Goal: Transaction & Acquisition: Download file/media

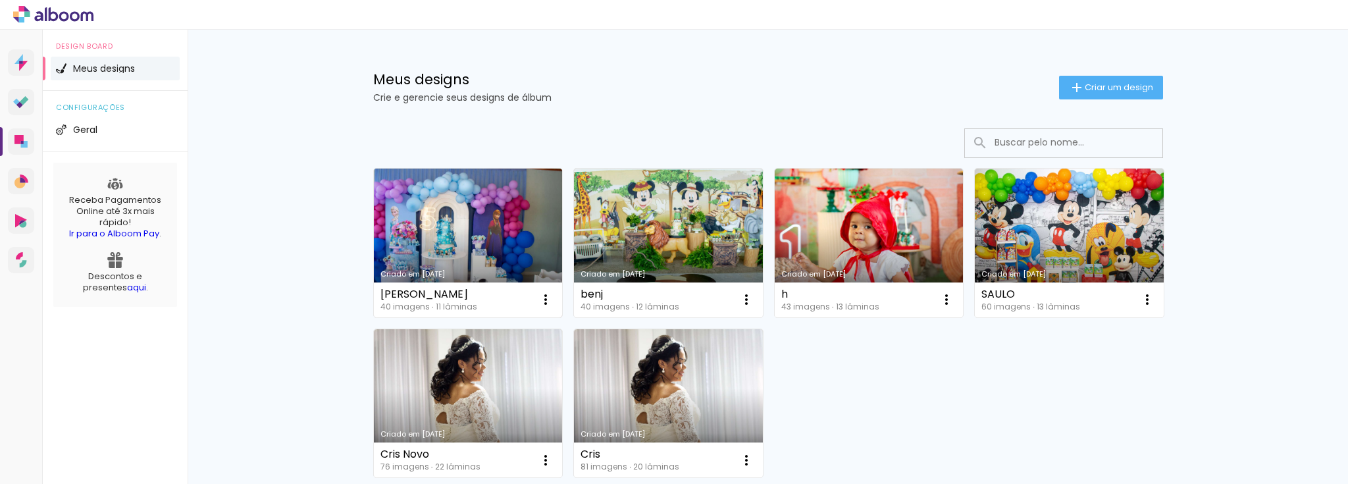
click at [484, 232] on link "Criado em [DATE]" at bounding box center [468, 242] width 189 height 149
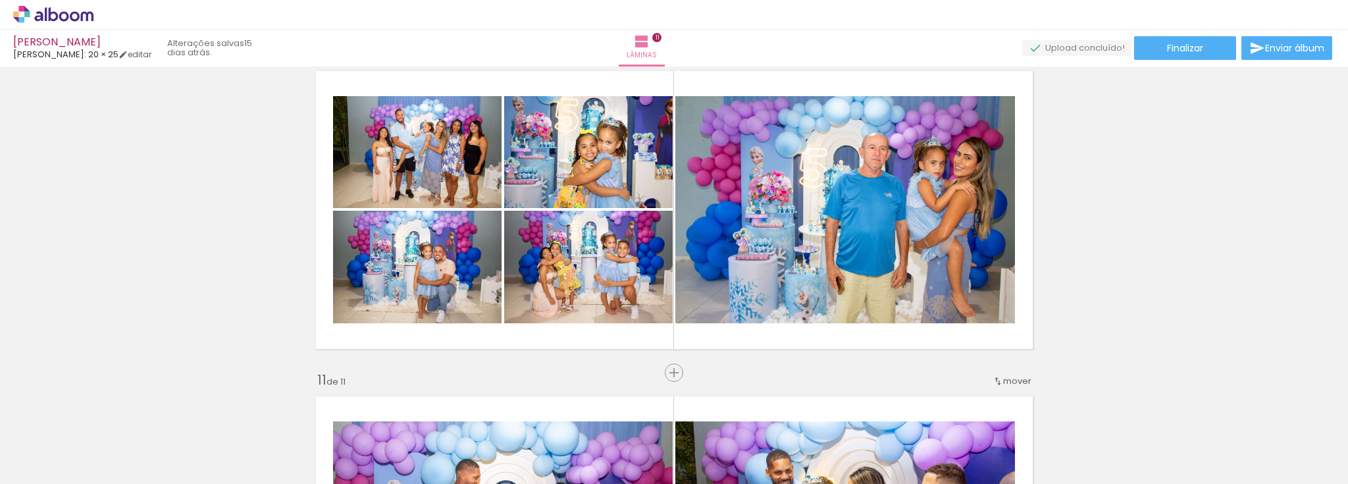
scroll to position [2948, 0]
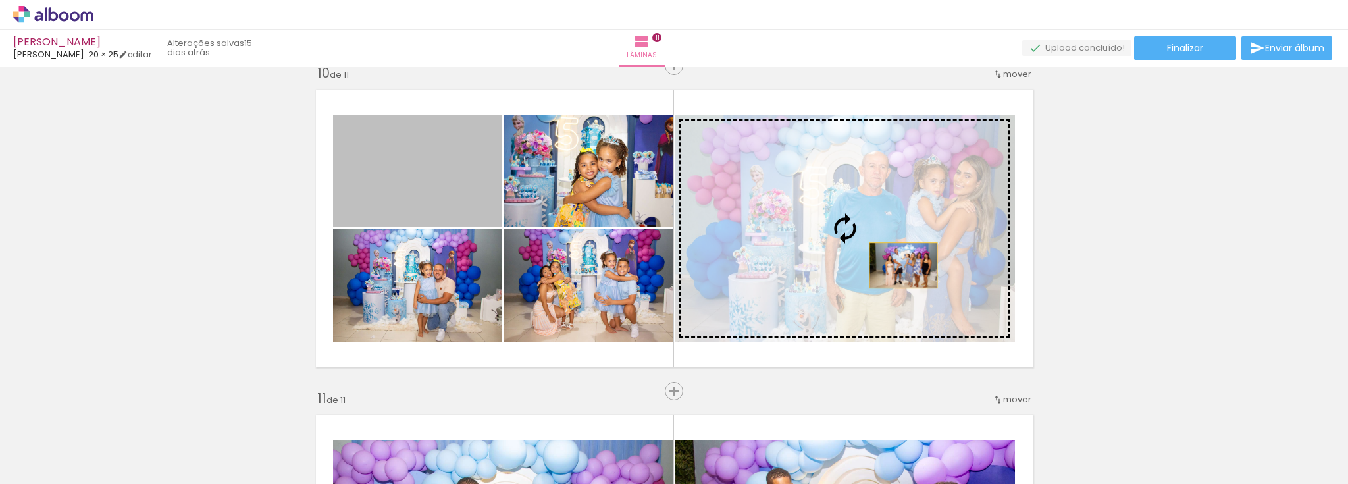
drag, startPoint x: 441, startPoint y: 196, endPoint x: 907, endPoint y: 266, distance: 471.2
click at [0, 0] on slot at bounding box center [0, 0] width 0 height 0
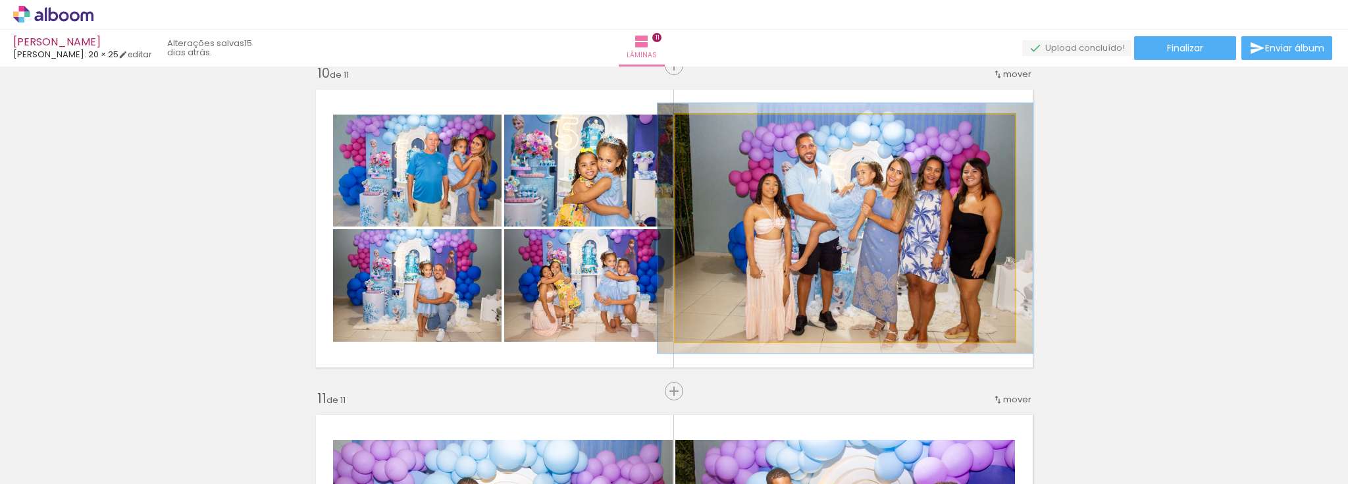
type paper-slider "110"
click at [708, 133] on div at bounding box center [710, 128] width 12 height 12
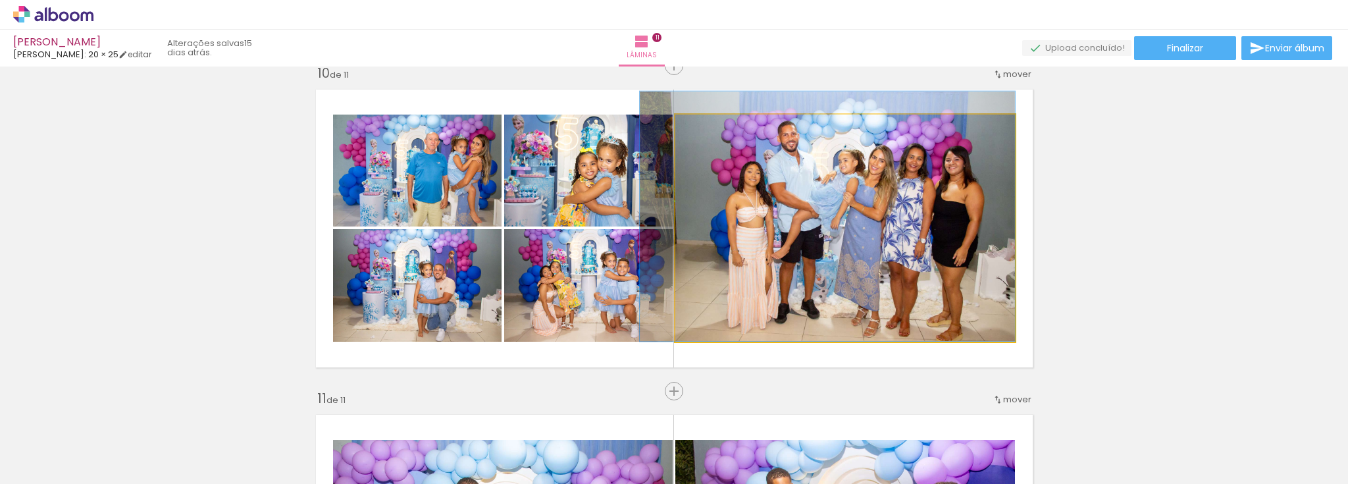
drag, startPoint x: 917, startPoint y: 259, endPoint x: 877, endPoint y: 245, distance: 41.8
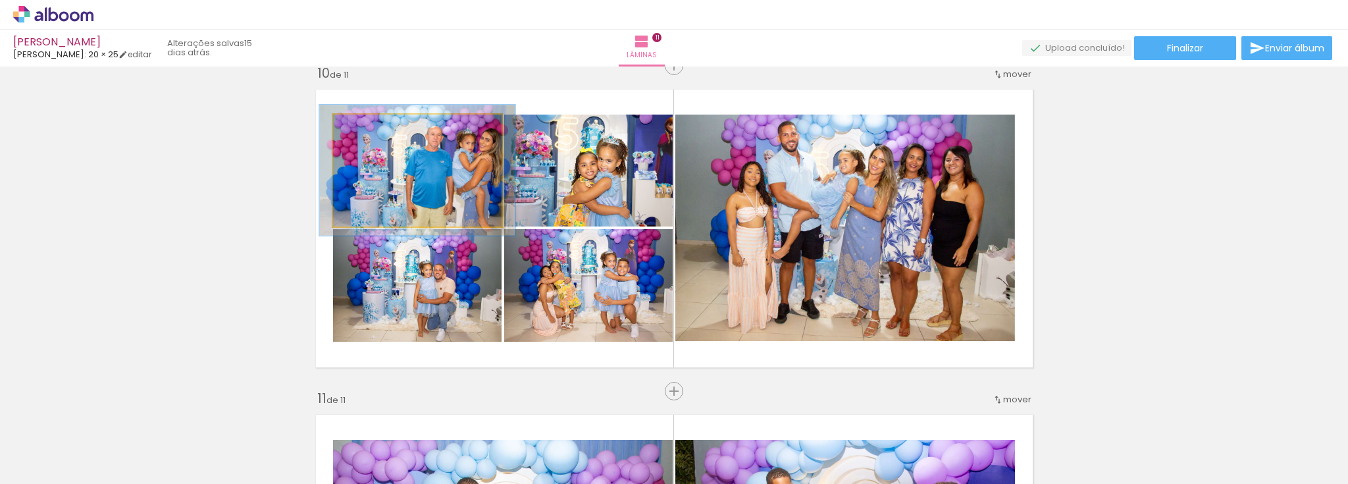
drag, startPoint x: 362, startPoint y: 129, endPoint x: 370, endPoint y: 129, distance: 8.6
type paper-slider "119"
click at [370, 129] on div at bounding box center [371, 128] width 12 height 12
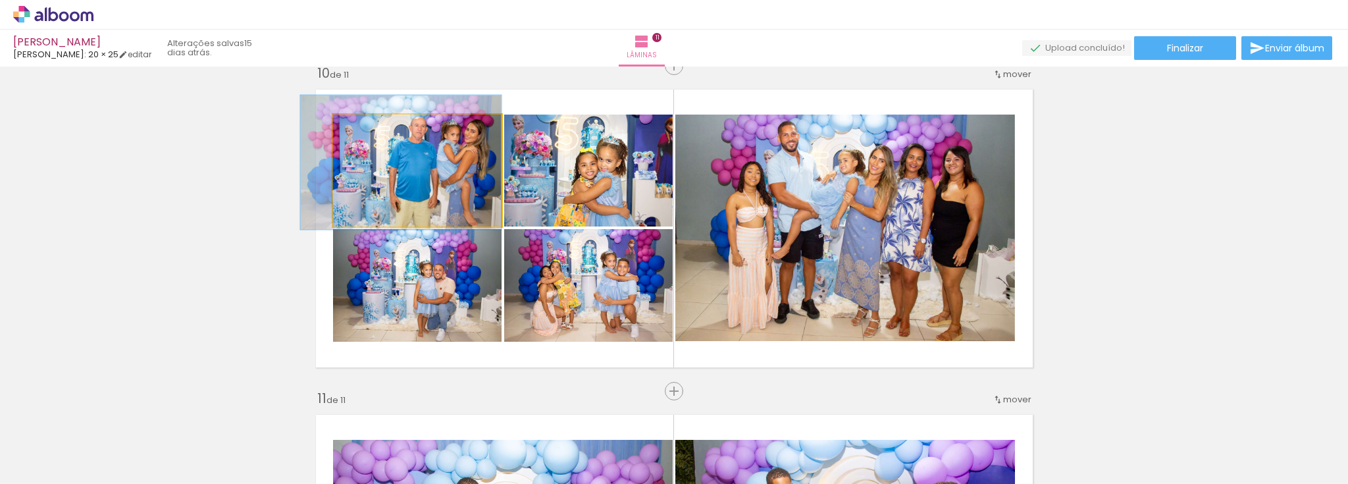
drag, startPoint x: 443, startPoint y: 174, endPoint x: 399, endPoint y: 166, distance: 44.1
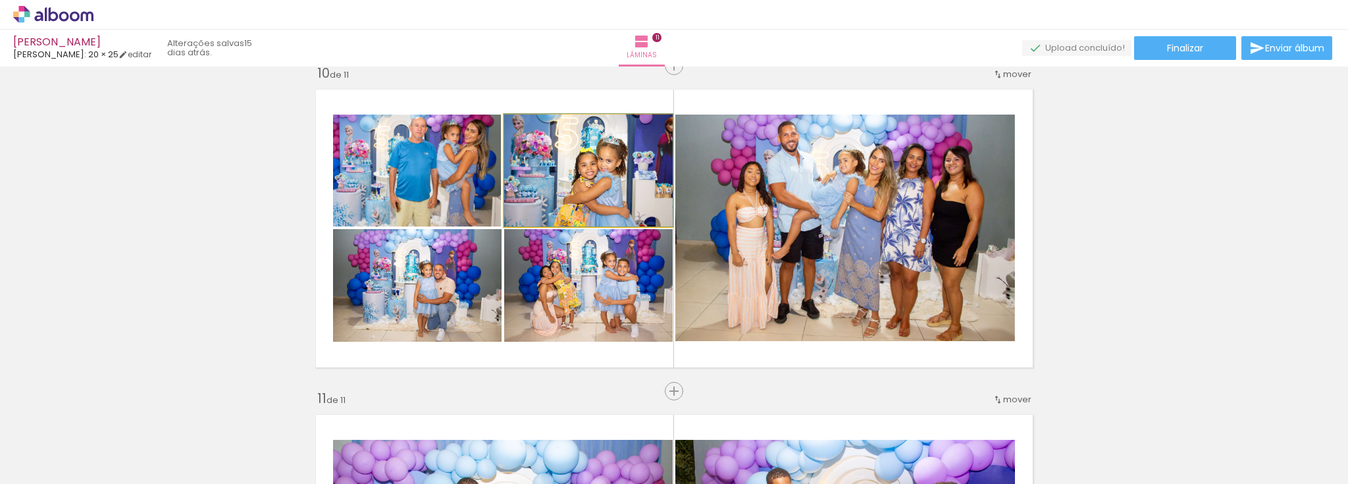
click at [542, 157] on quentale-photo at bounding box center [588, 170] width 168 height 112
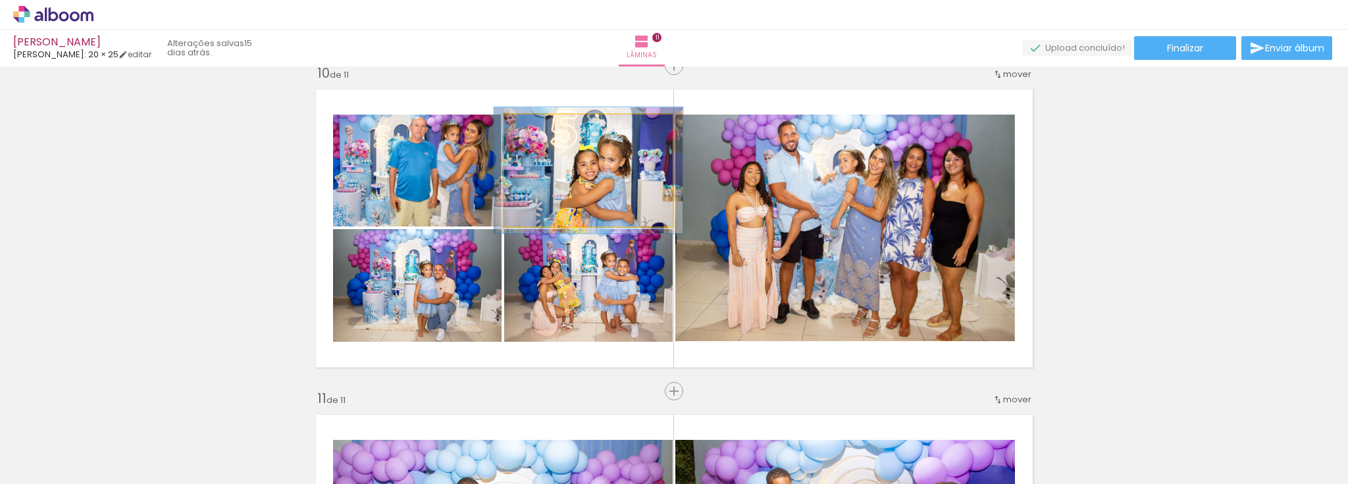
type paper-slider "112"
click at [539, 131] on div at bounding box center [540, 128] width 21 height 21
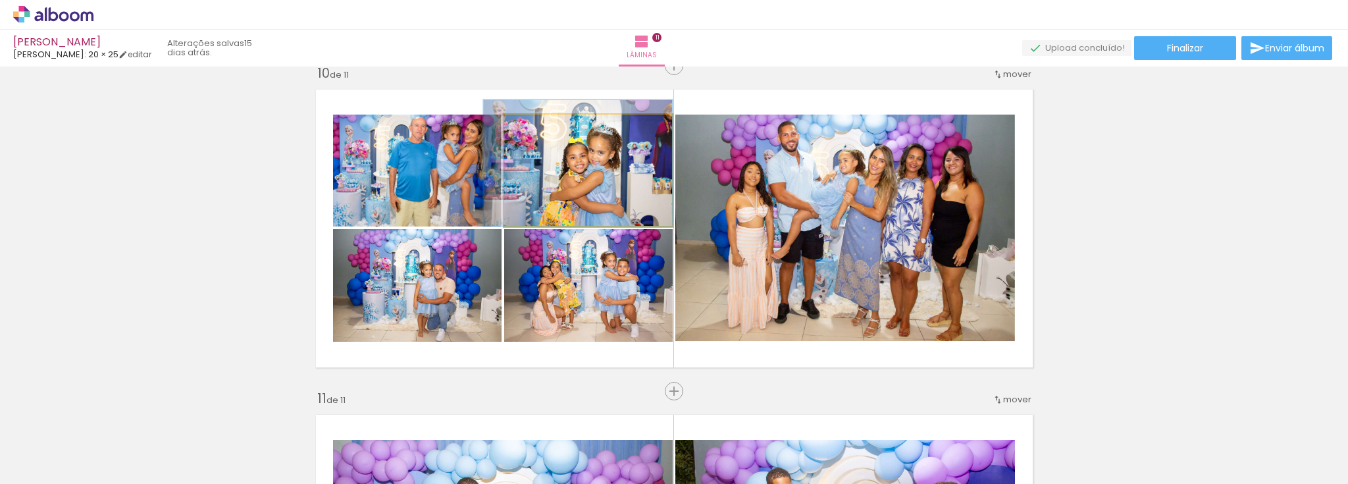
drag, startPoint x: 574, startPoint y: 190, endPoint x: 558, endPoint y: 178, distance: 20.1
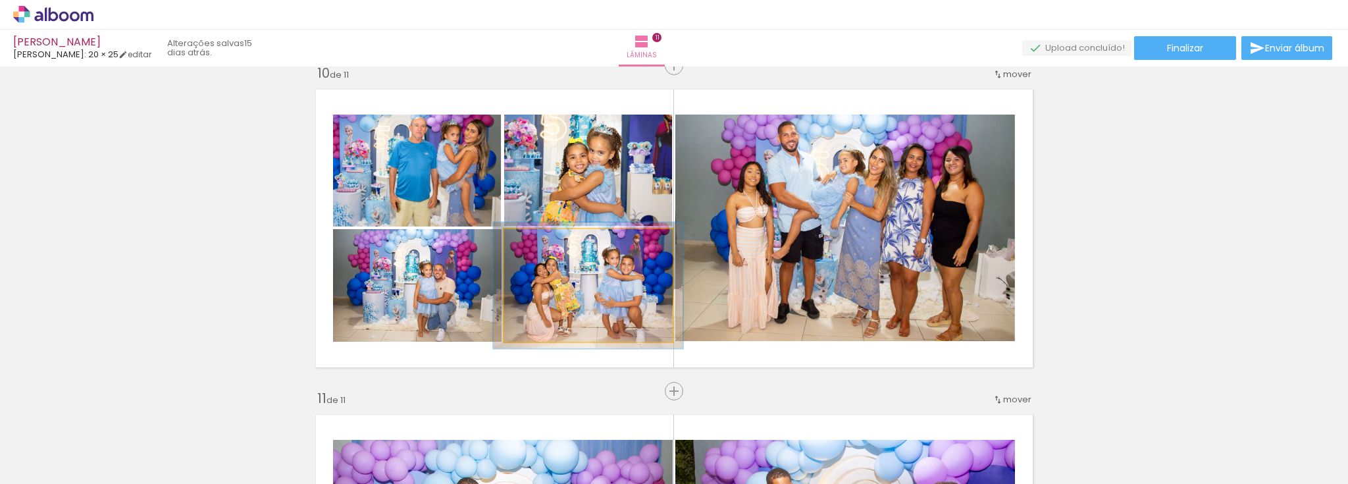
type paper-slider "112"
click at [542, 244] on div at bounding box center [540, 242] width 21 height 21
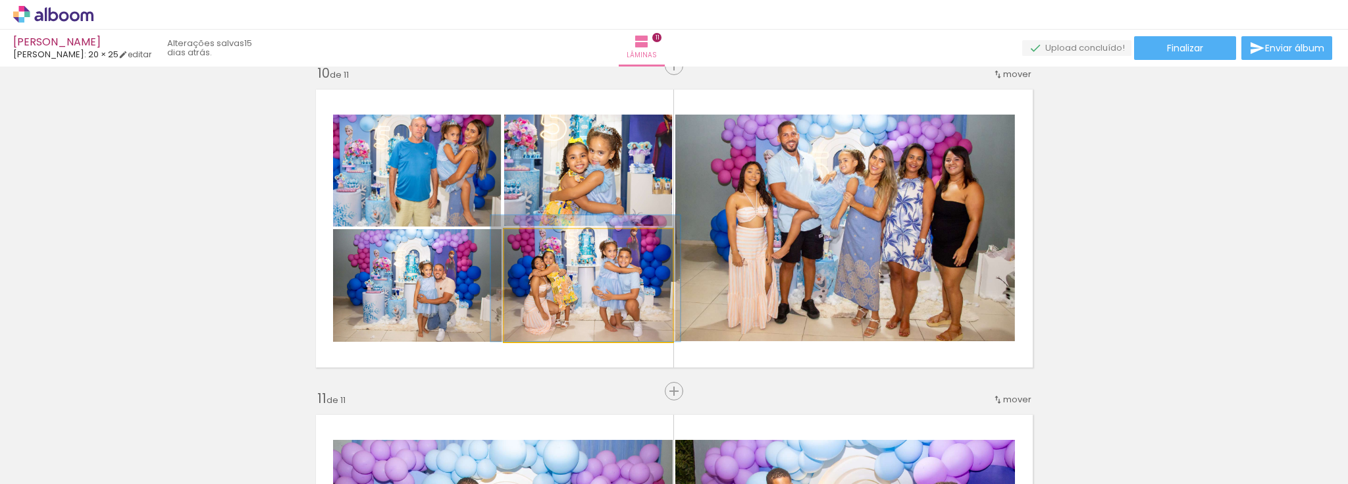
drag, startPoint x: 550, startPoint y: 293, endPoint x: 547, endPoint y: 278, distance: 15.4
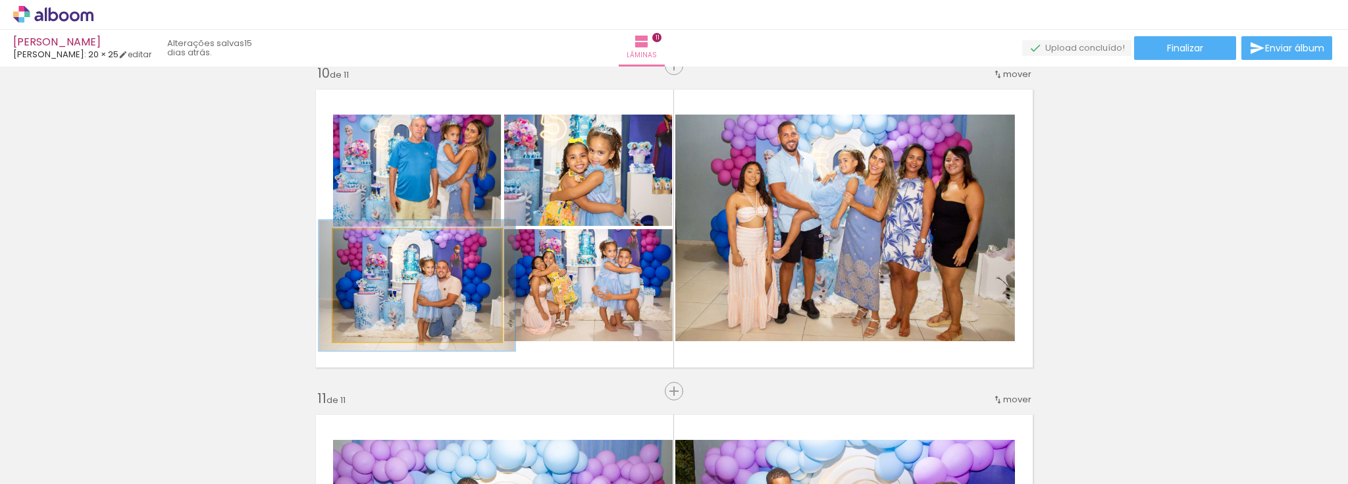
drag, startPoint x: 366, startPoint y: 244, endPoint x: 374, endPoint y: 245, distance: 8.0
type paper-slider "117"
click at [374, 245] on div at bounding box center [371, 242] width 21 height 21
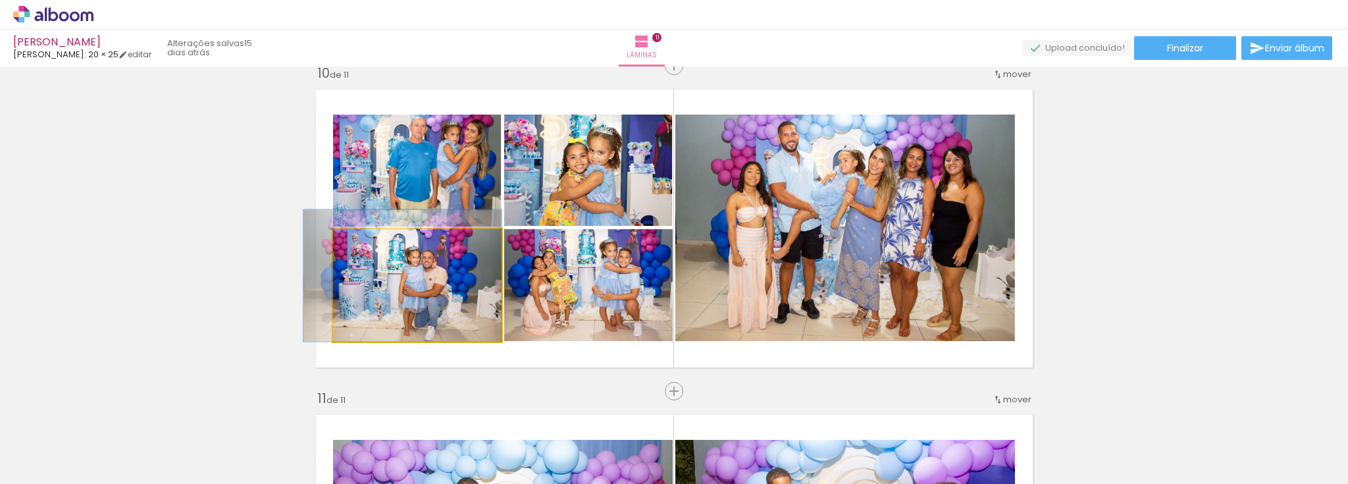
drag, startPoint x: 435, startPoint y: 295, endPoint x: 412, endPoint y: 278, distance: 28.7
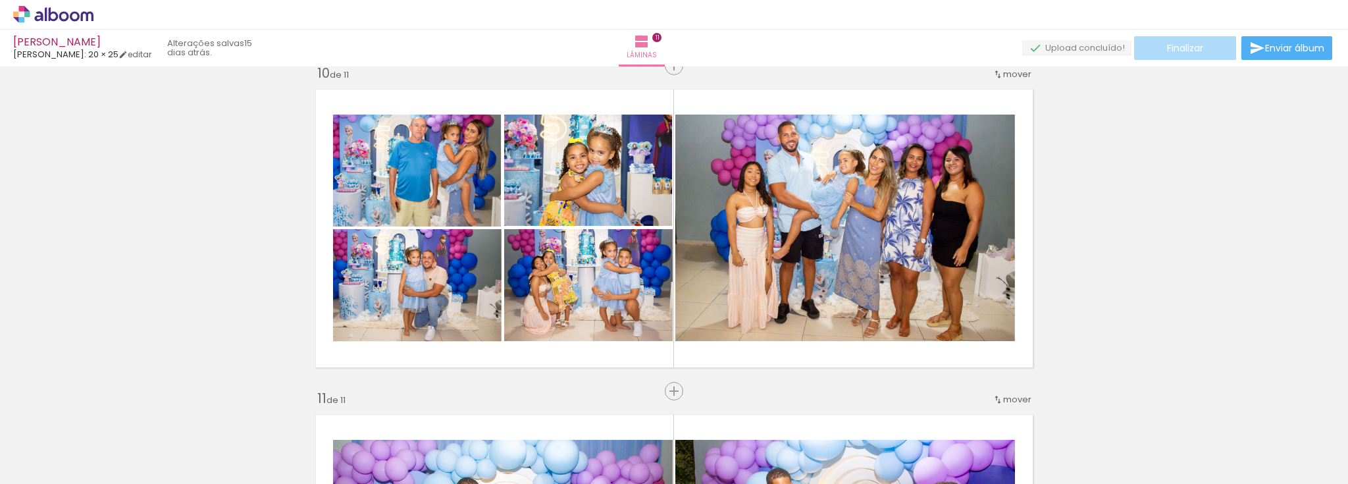
click at [1179, 51] on span "Finalizar" at bounding box center [1185, 47] width 36 height 9
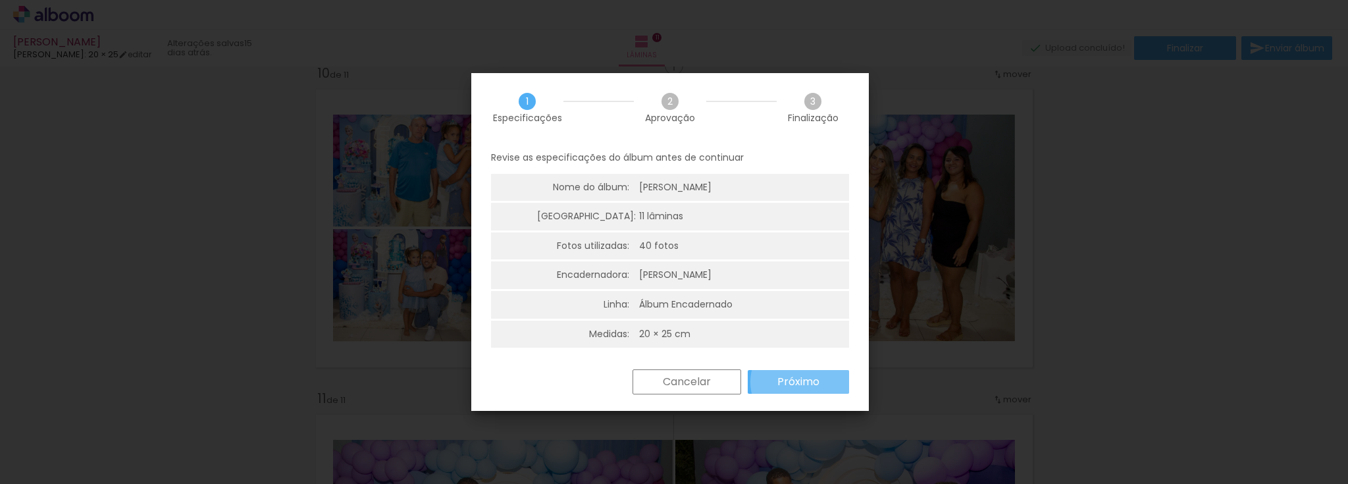
click at [0, 0] on slot "Próximo" at bounding box center [0, 0] width 0 height 0
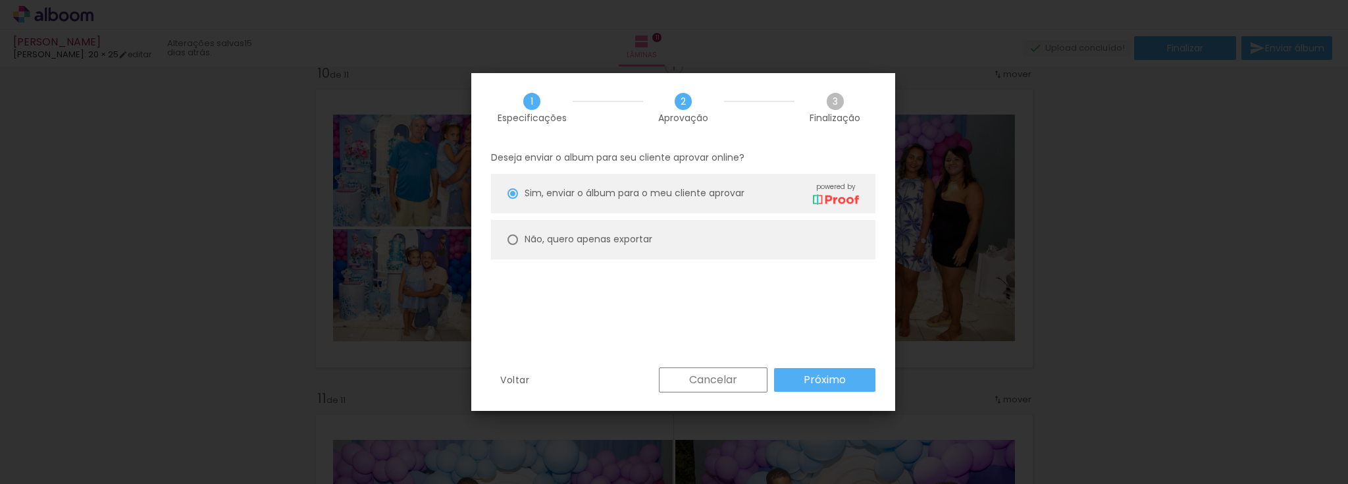
click at [0, 0] on slot "Não, quero apenas exportar" at bounding box center [0, 0] width 0 height 0
type paper-radio-button "on"
click at [849, 383] on paper-button "Próximo" at bounding box center [824, 380] width 101 height 24
type input "Alta, 300 DPI"
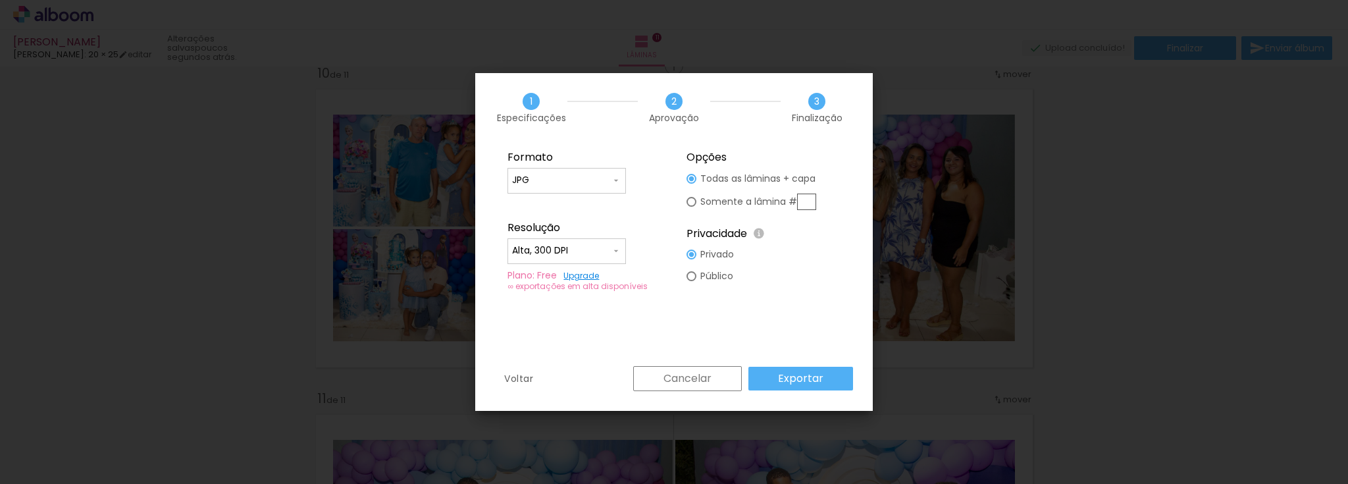
click at [0, 0] on slot "Exportar" at bounding box center [0, 0] width 0 height 0
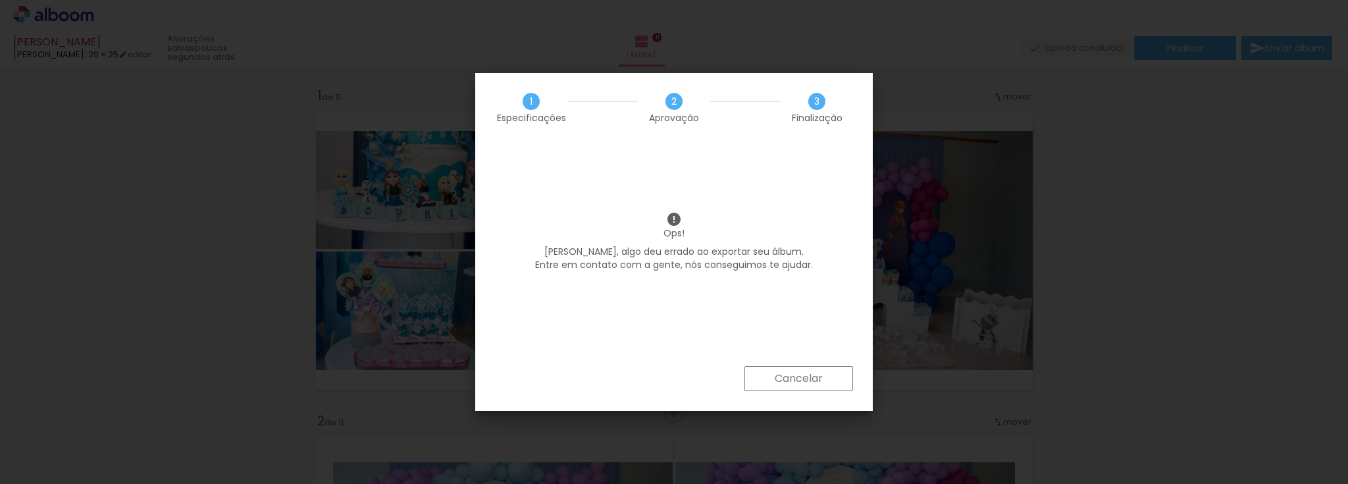
scroll to position [2948, 0]
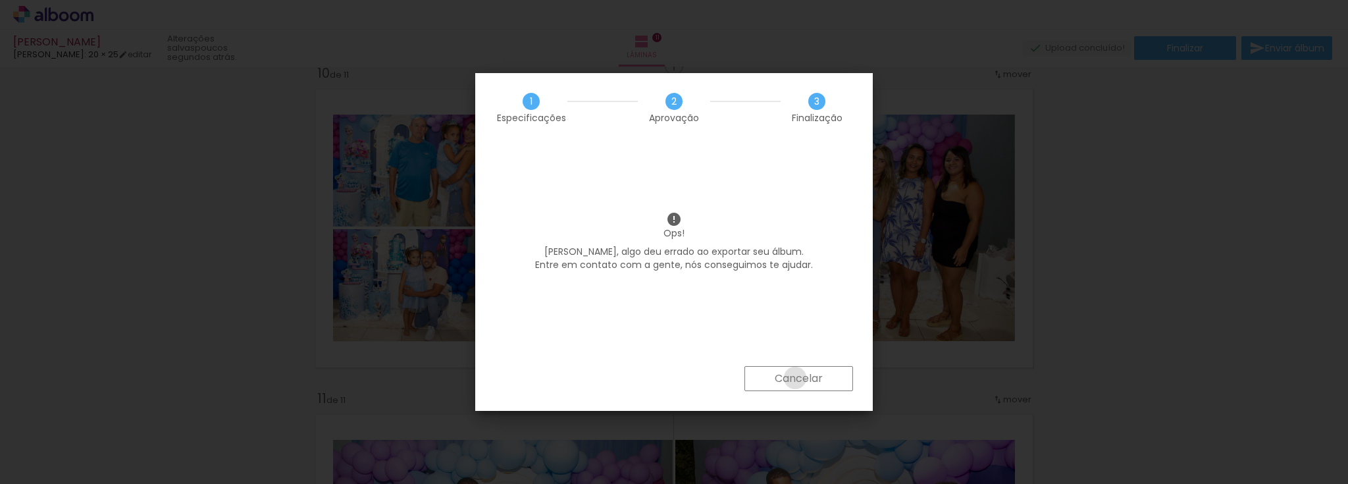
click at [0, 0] on slot "Cancelar" at bounding box center [0, 0] width 0 height 0
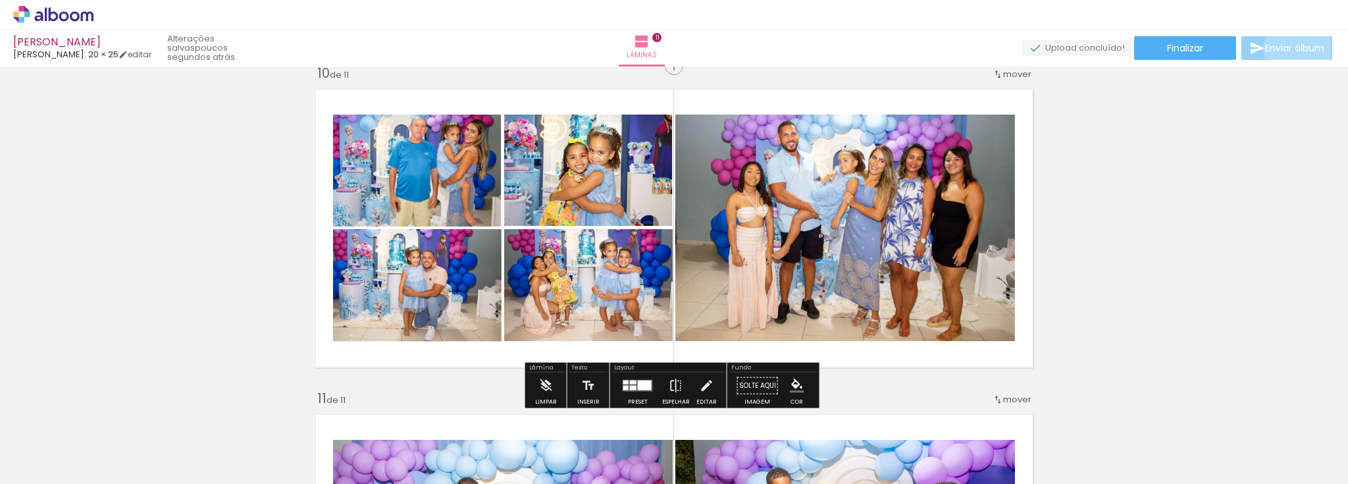
click at [1294, 49] on span "Enviar álbum" at bounding box center [1294, 47] width 59 height 9
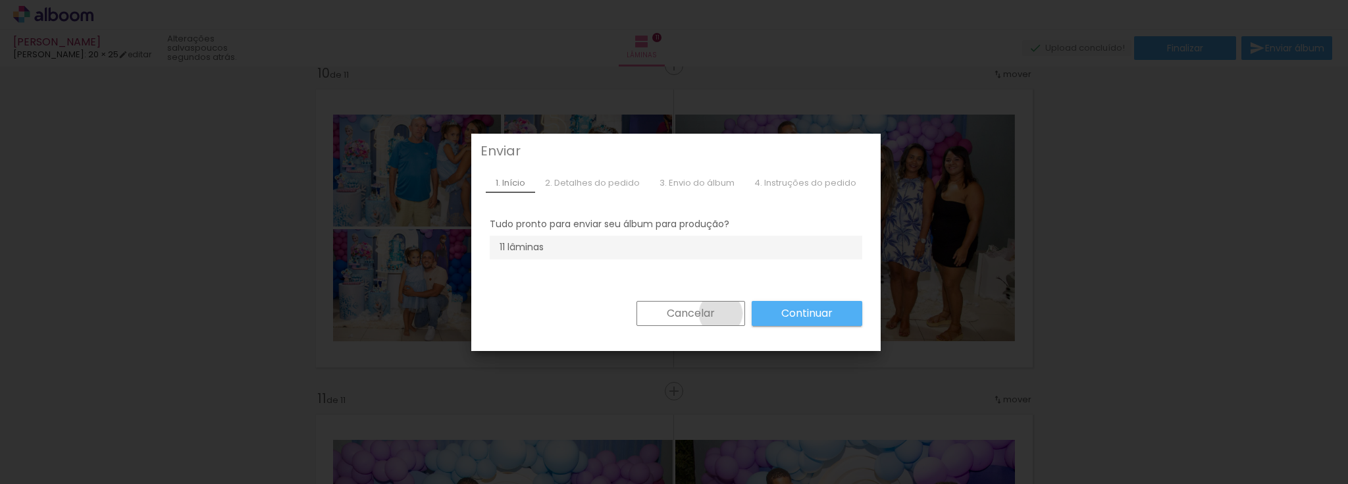
click at [715, 313] on paper-button "Cancelar" at bounding box center [690, 313] width 109 height 25
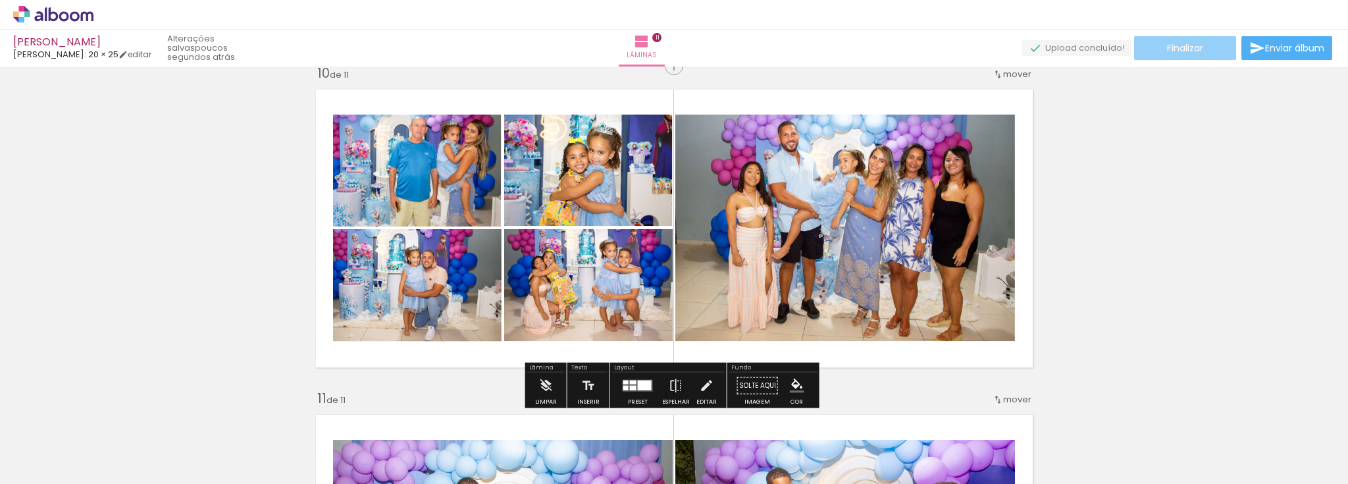
click at [1169, 46] on span "Finalizar" at bounding box center [1185, 47] width 36 height 9
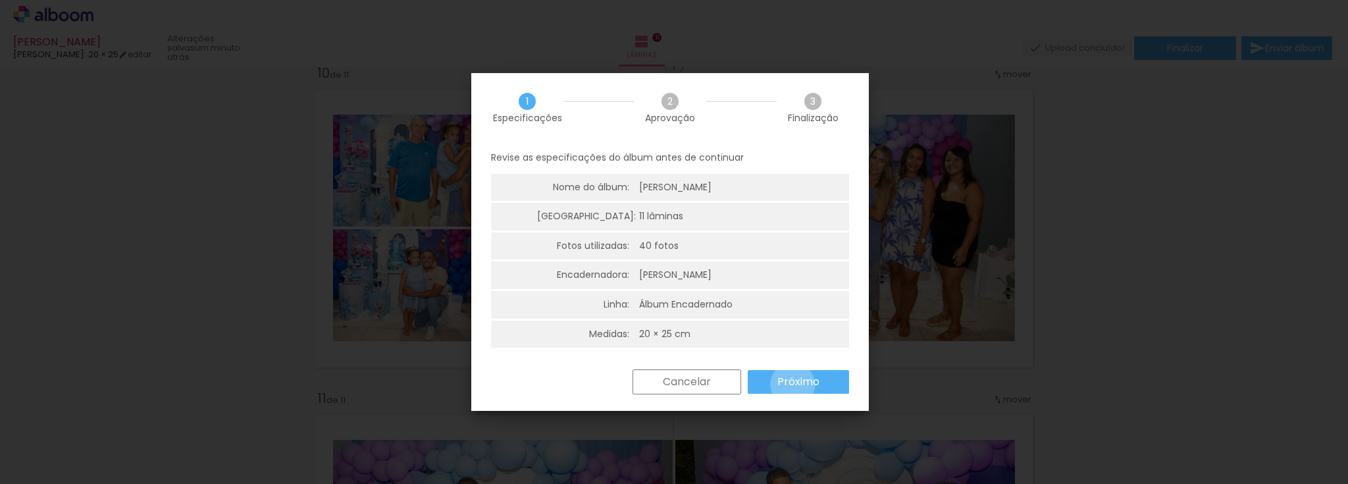
click at [0, 0] on slot "Próximo" at bounding box center [0, 0] width 0 height 0
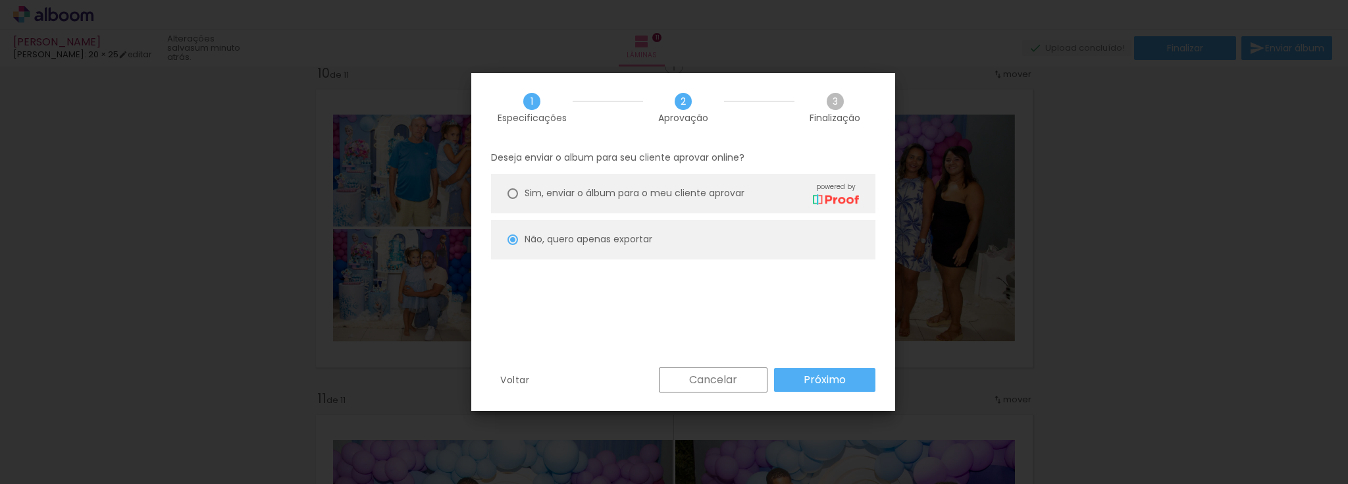
click at [0, 0] on slot "Próximo" at bounding box center [0, 0] width 0 height 0
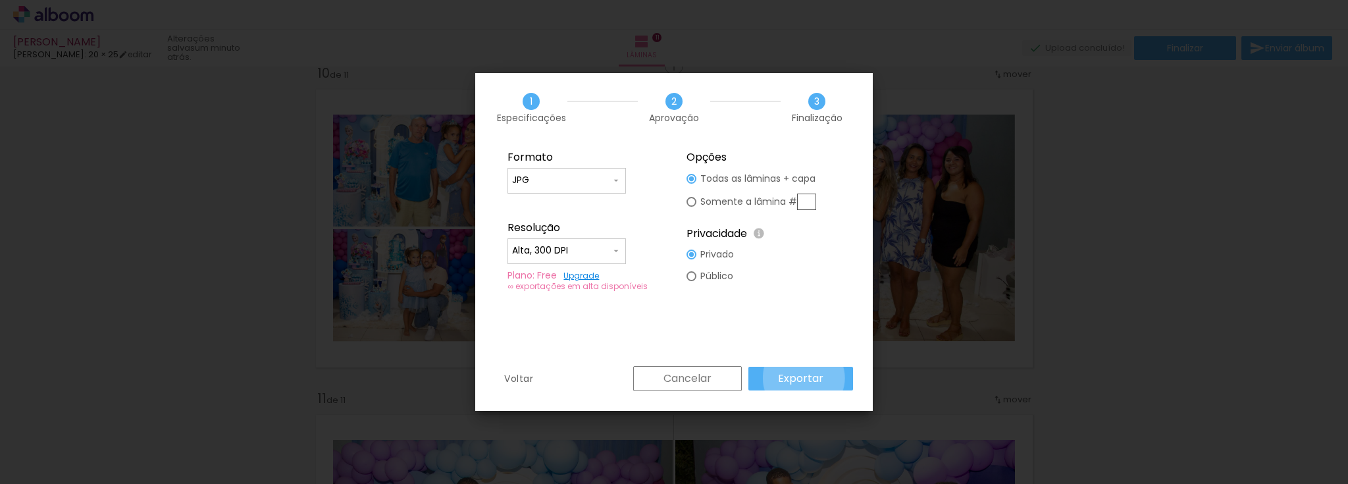
click at [0, 0] on slot "Exportar" at bounding box center [0, 0] width 0 height 0
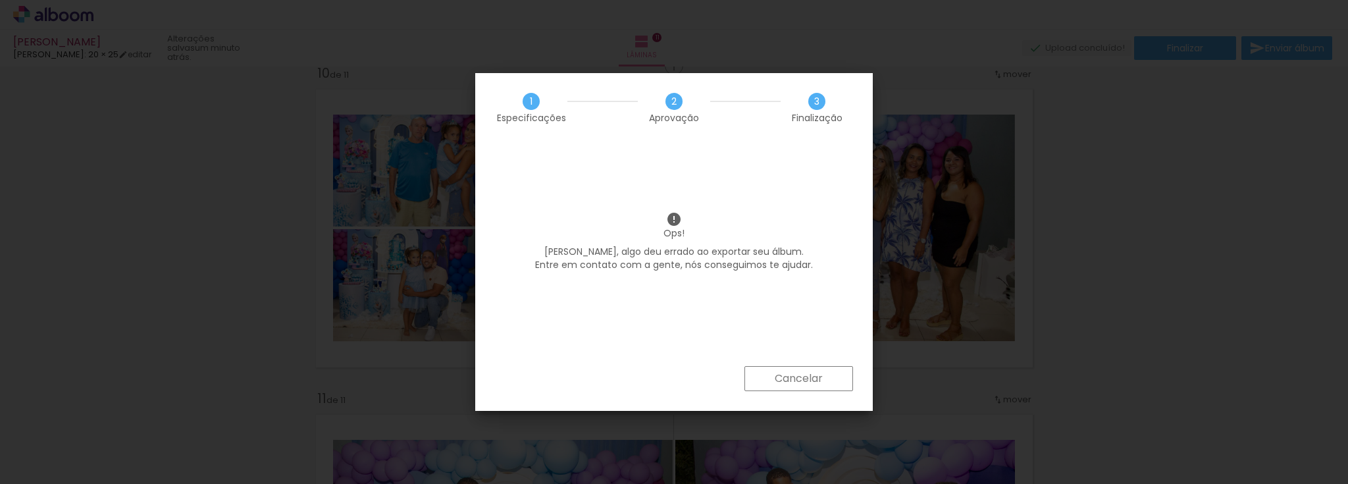
click at [0, 0] on slot "Cancelar" at bounding box center [0, 0] width 0 height 0
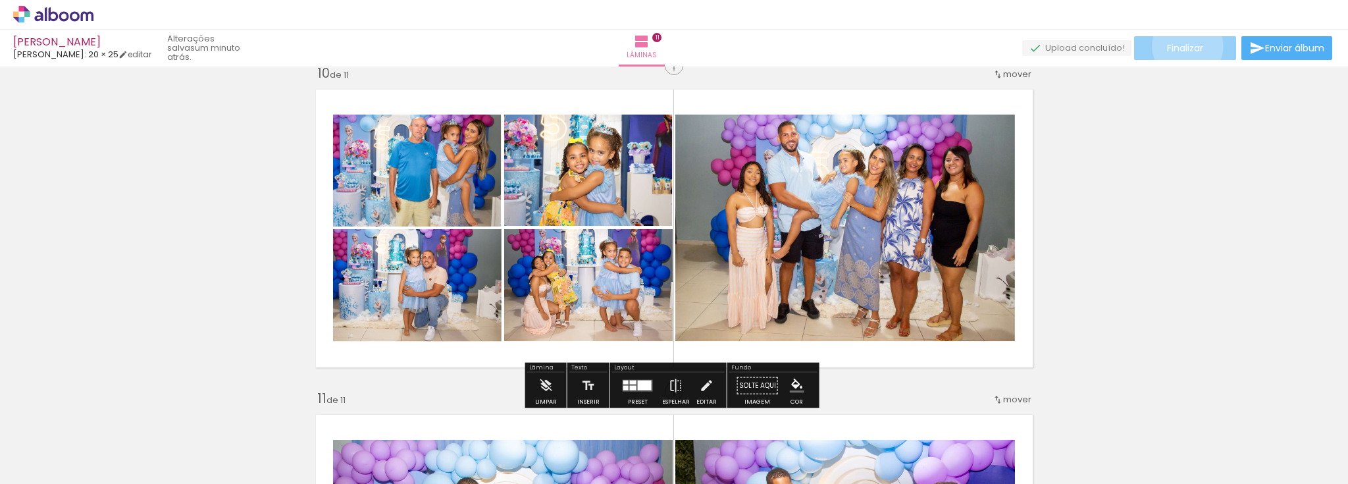
click at [1182, 46] on span "Finalizar" at bounding box center [1185, 47] width 36 height 9
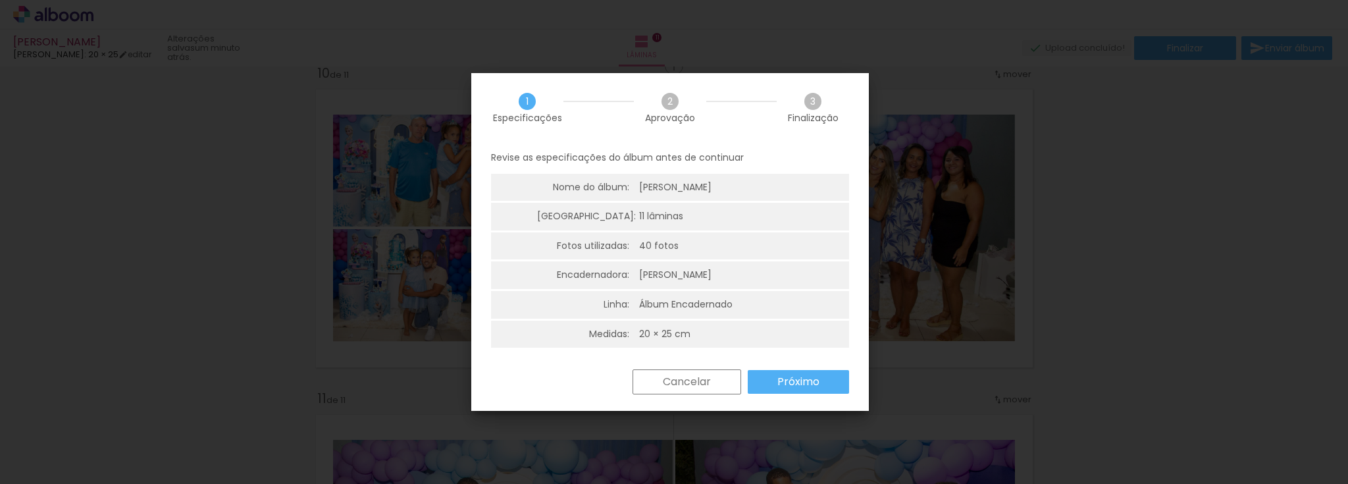
click at [776, 381] on paper-button "Próximo" at bounding box center [798, 382] width 101 height 24
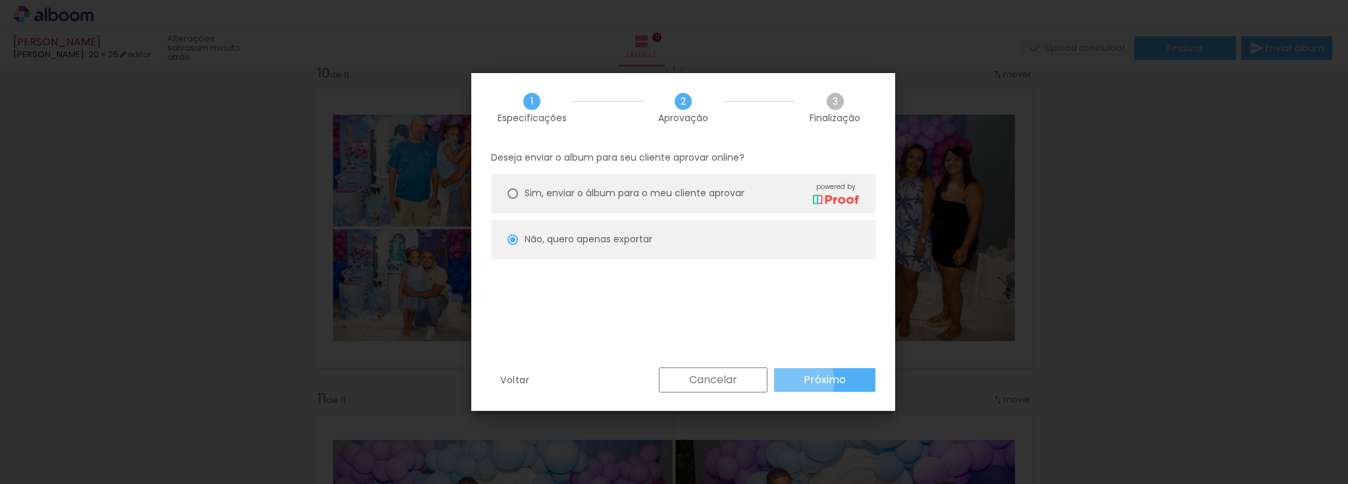
click at [776, 380] on paper-button "Próximo" at bounding box center [824, 380] width 101 height 24
type input "Alta, 300 DPI"
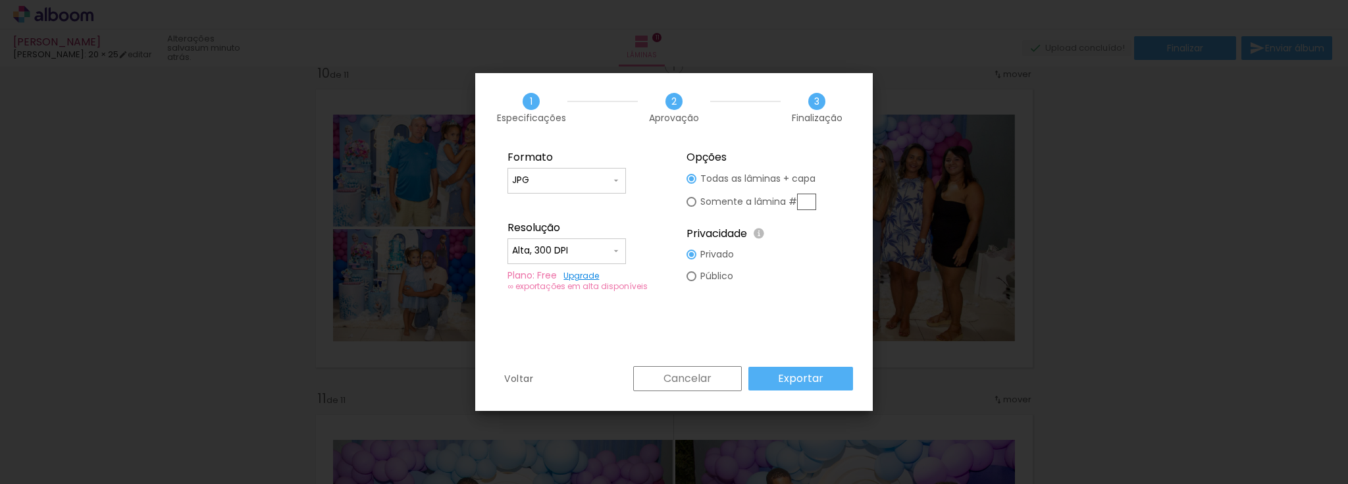
click at [0, 0] on slot "Somente a lâmina #" at bounding box center [0, 0] width 0 height 0
type paper-radio-button "on"
click at [802, 198] on input "text" at bounding box center [806, 201] width 19 height 16
type input "10"
click at [0, 0] on slot "Exportar" at bounding box center [0, 0] width 0 height 0
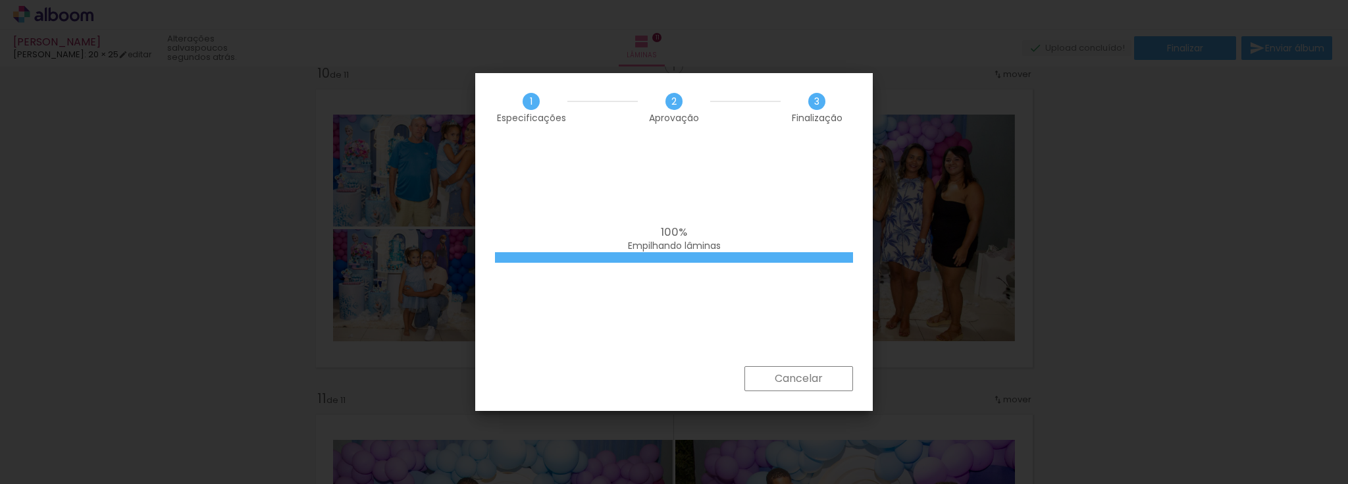
click at [1130, 266] on iron-overlay-backdrop at bounding box center [674, 242] width 1348 height 484
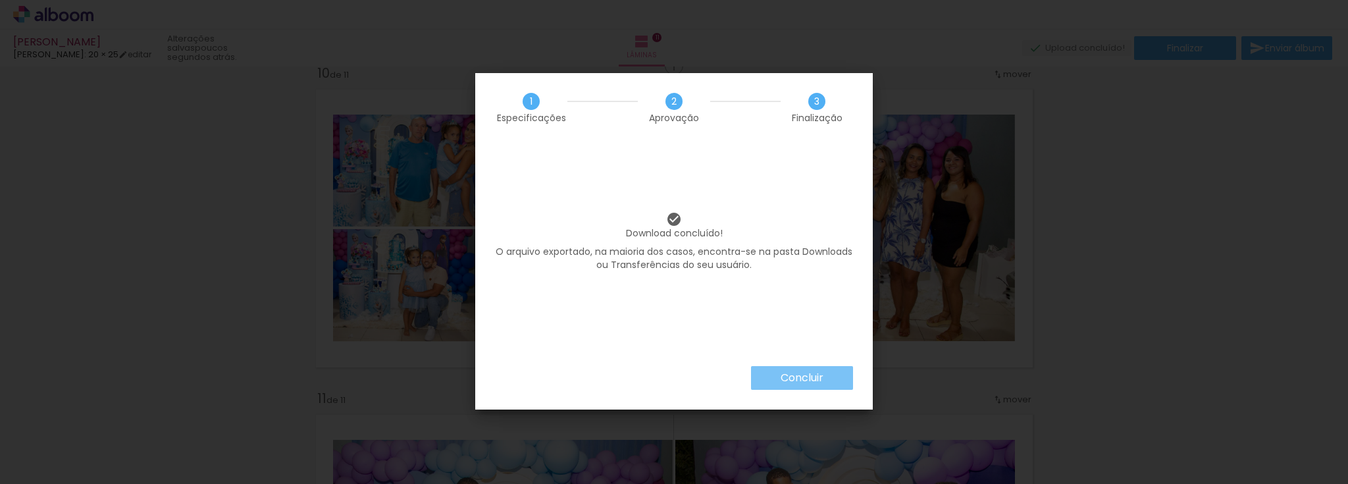
click at [0, 0] on slot "Concluir" at bounding box center [0, 0] width 0 height 0
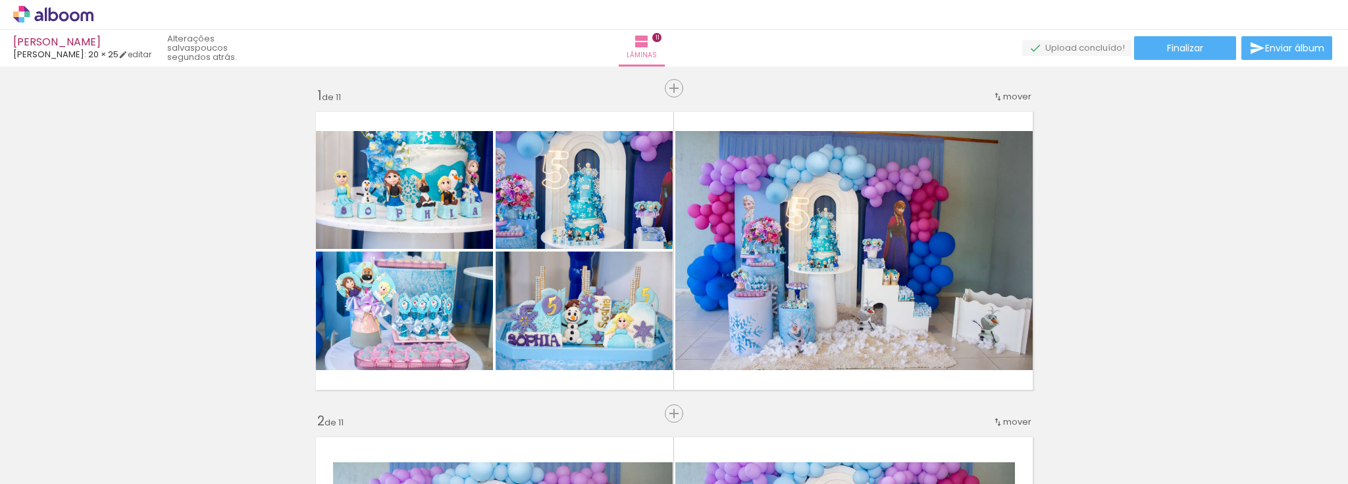
scroll to position [2948, 0]
